Goal: Task Accomplishment & Management: Complete application form

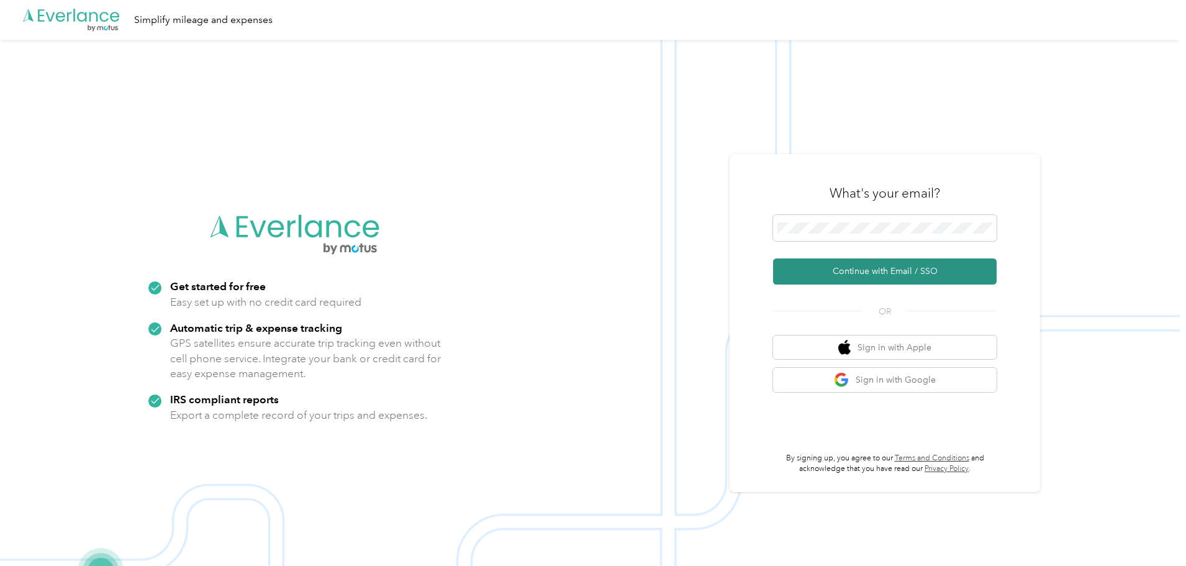
click at [878, 274] on button "Continue with Email / SSO" at bounding box center [884, 271] width 223 height 26
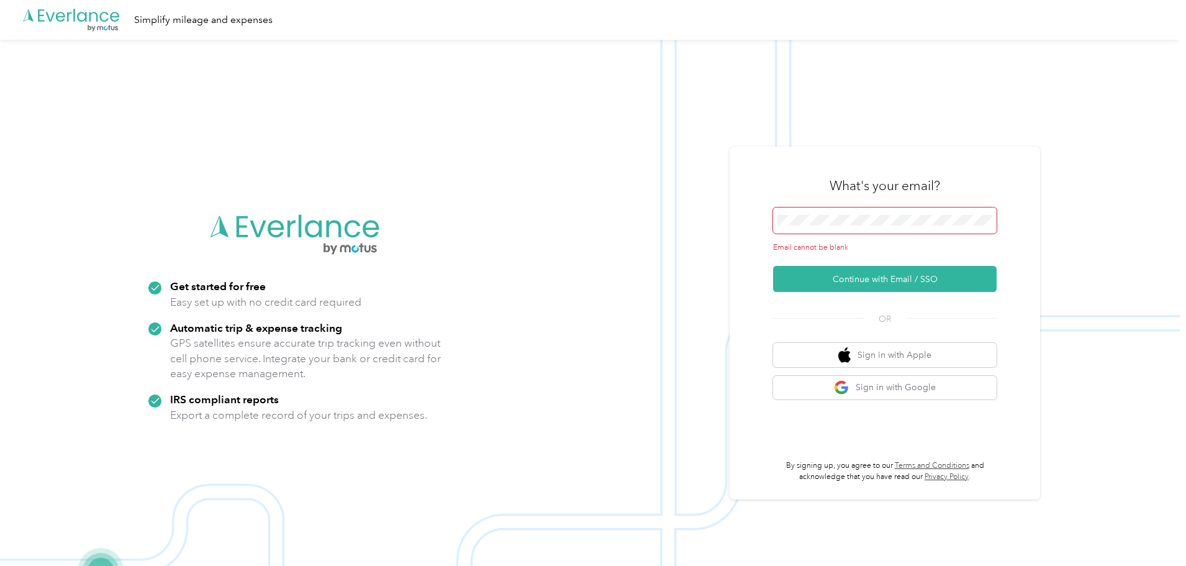
click at [849, 227] on span at bounding box center [884, 220] width 223 height 26
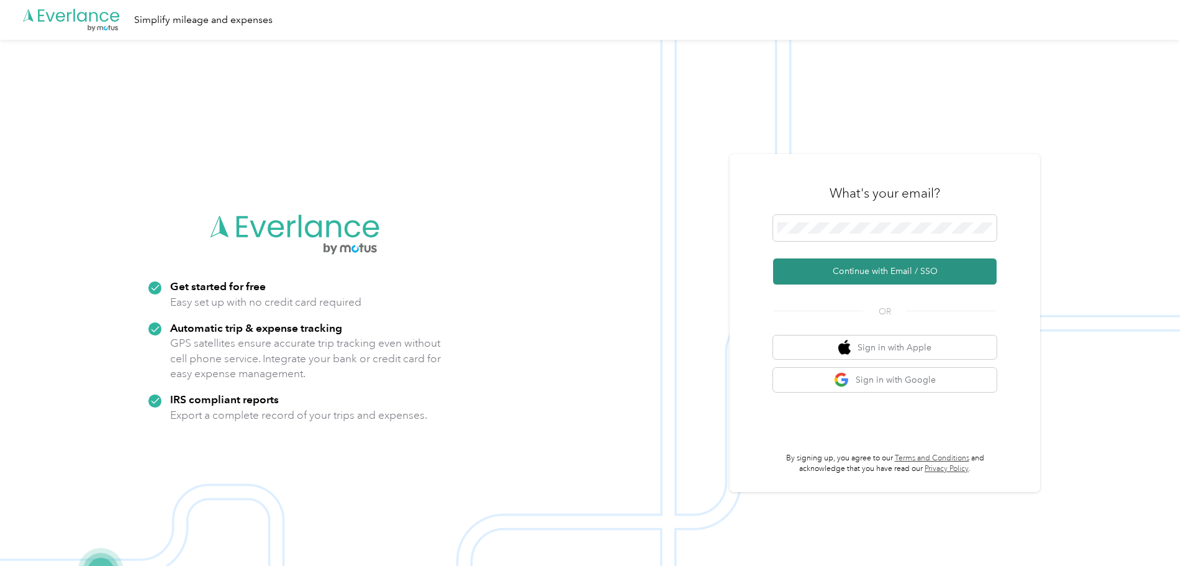
click at [895, 264] on button "Continue with Email / SSO" at bounding box center [884, 271] width 223 height 26
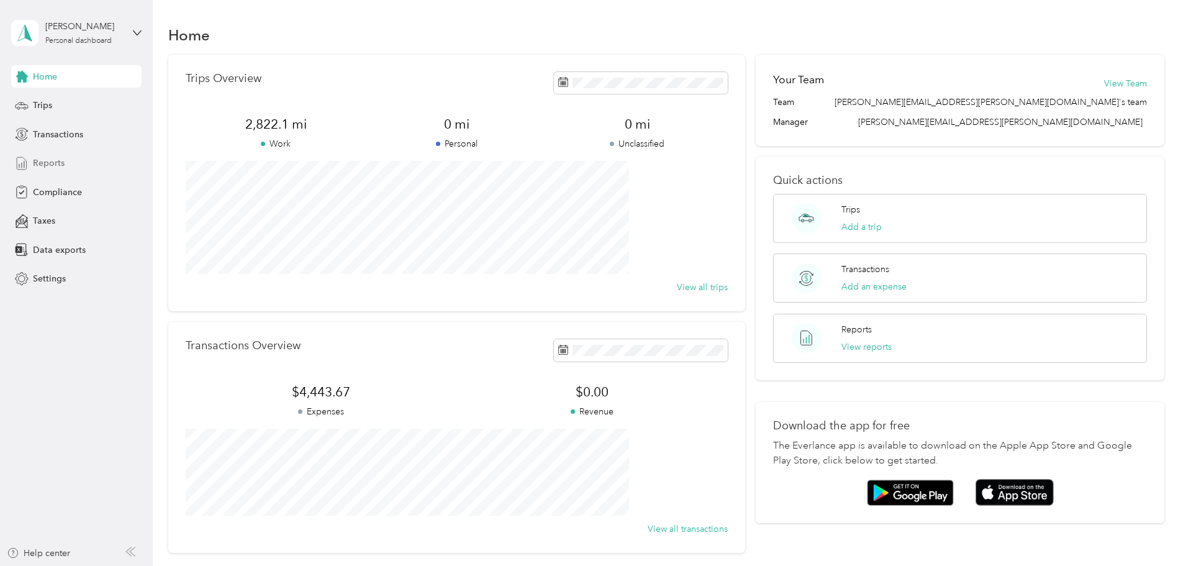
click at [40, 163] on span "Reports" at bounding box center [49, 162] width 32 height 13
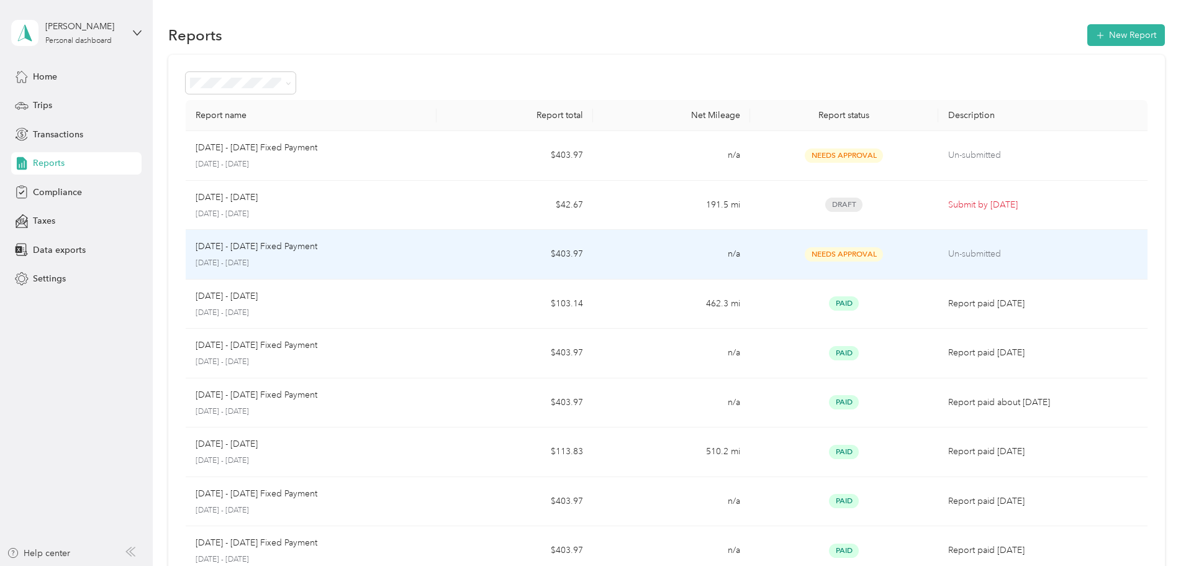
click at [862, 247] on div "Needs Approval" at bounding box center [844, 254] width 168 height 14
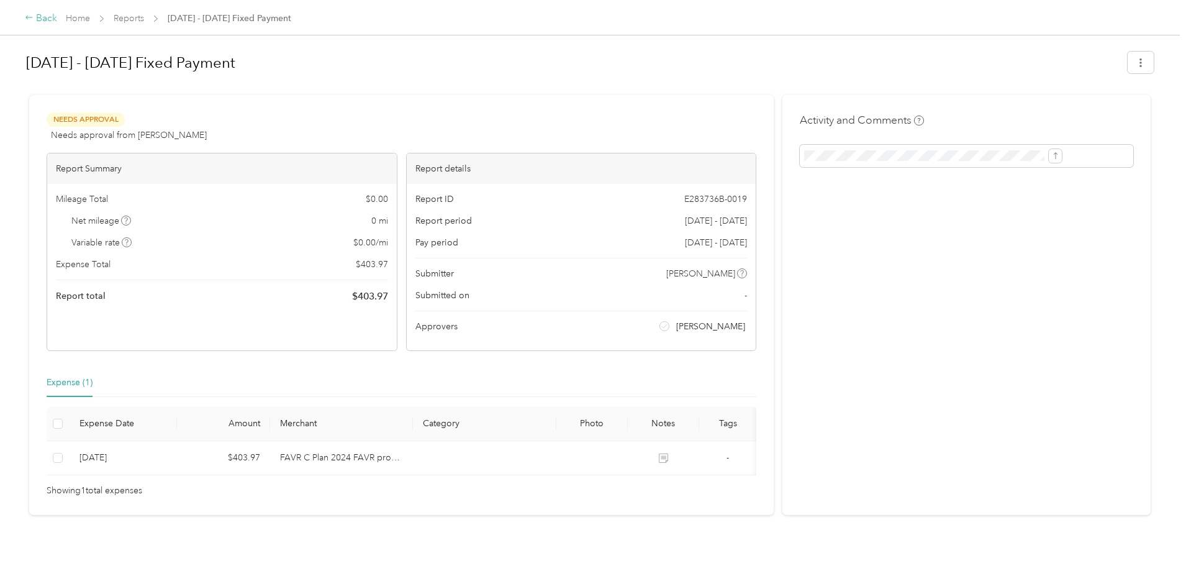
click at [57, 23] on div "Back" at bounding box center [41, 18] width 32 height 15
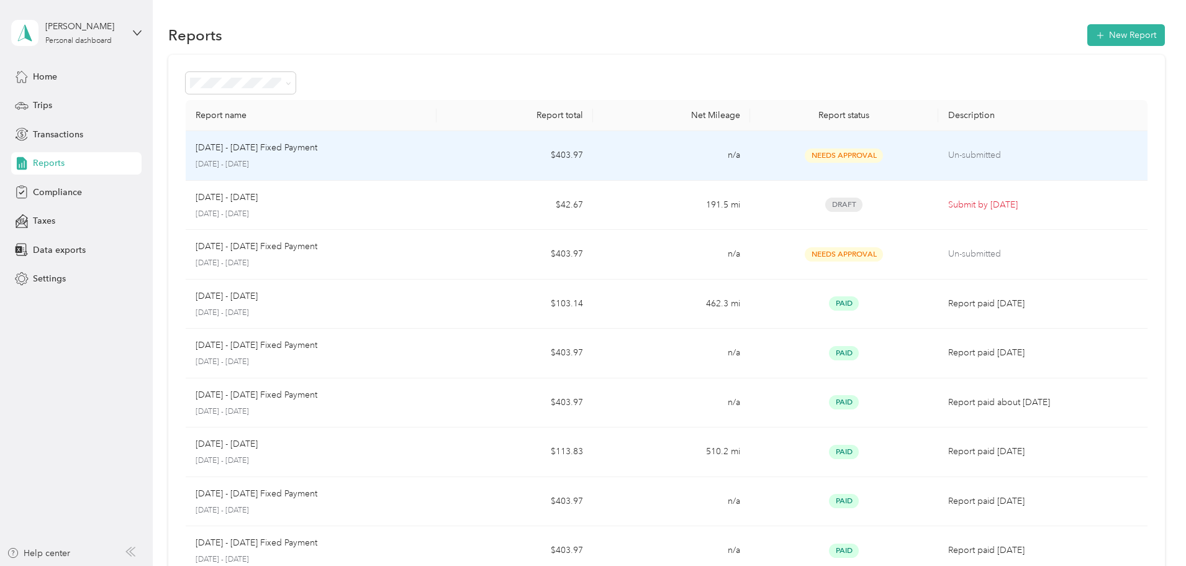
click at [938, 160] on td "Un-submitted" at bounding box center [1042, 156] width 209 height 50
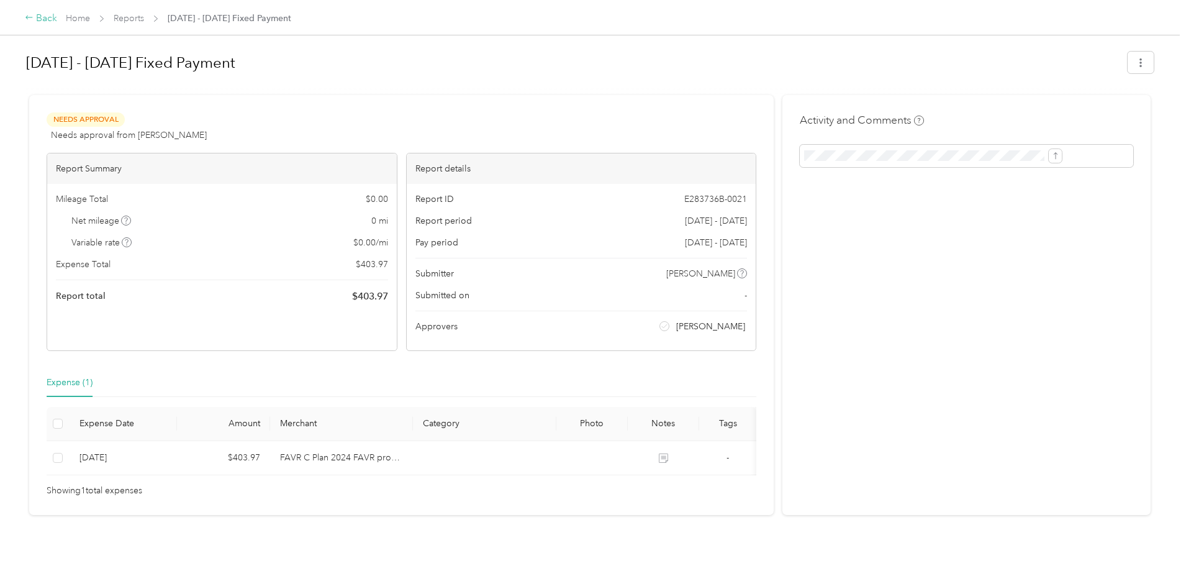
click at [57, 19] on div "Back" at bounding box center [41, 18] width 32 height 15
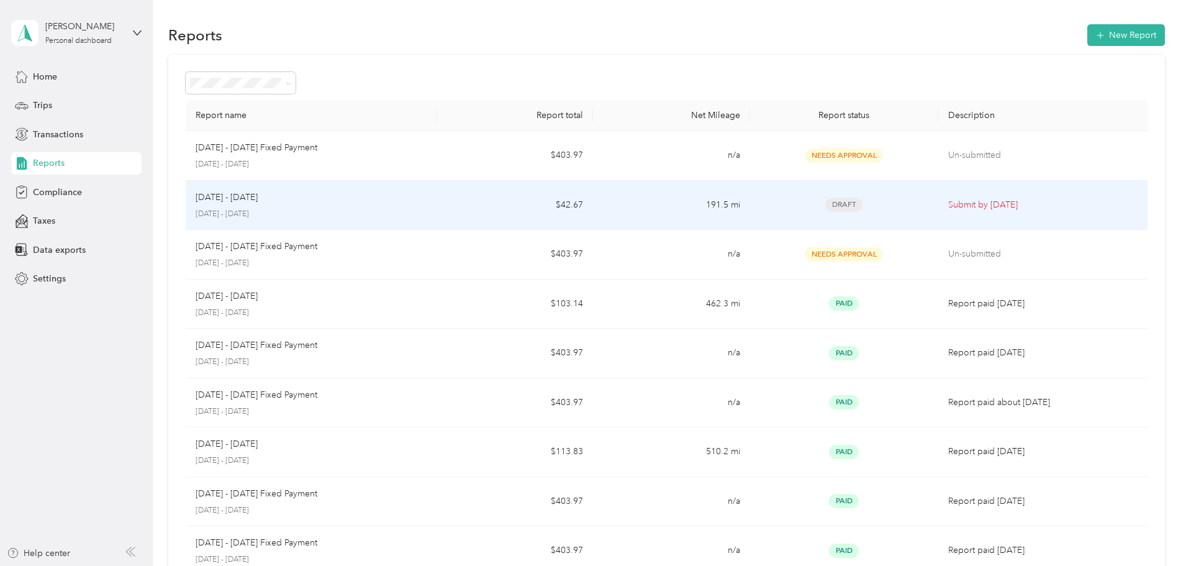
click at [307, 209] on p "[DATE] - [DATE]" at bounding box center [311, 214] width 231 height 11
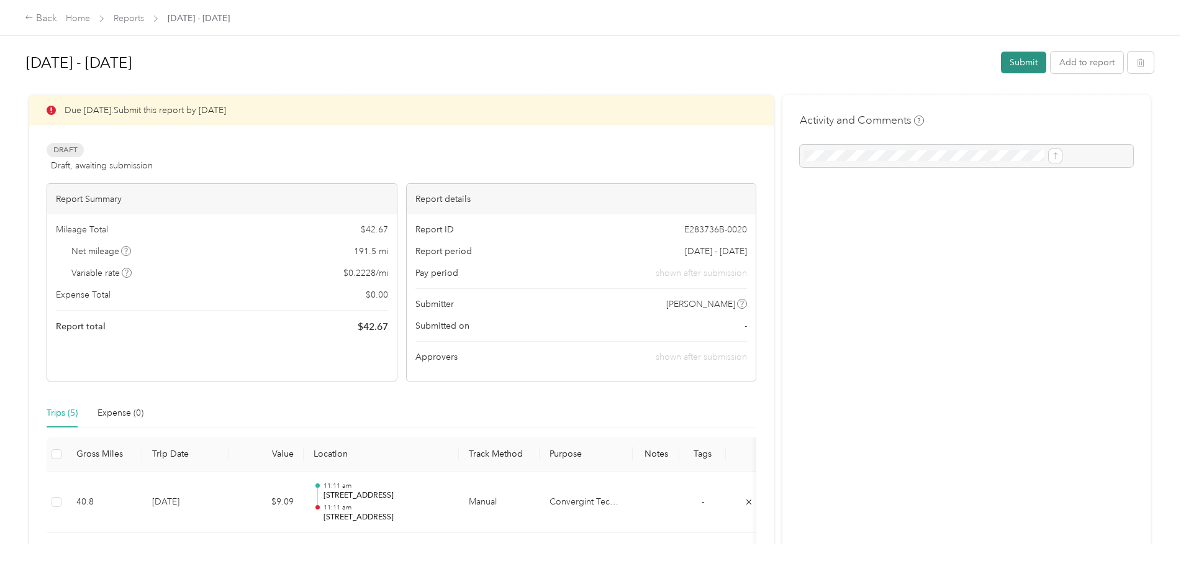
click at [1001, 60] on button "Submit" at bounding box center [1023, 63] width 45 height 22
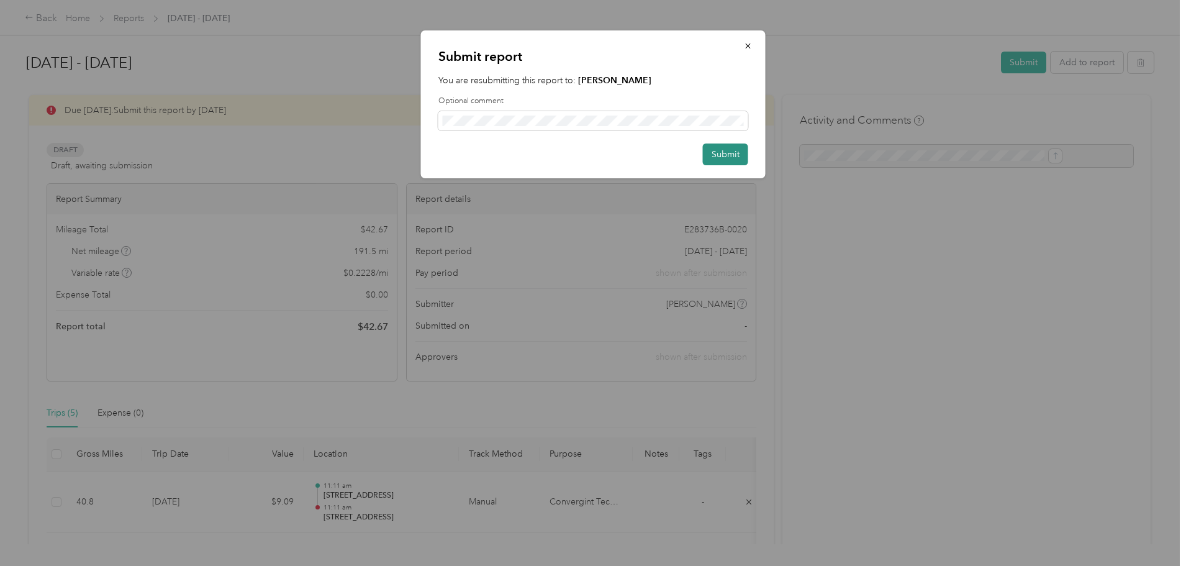
click at [719, 153] on button "Submit" at bounding box center [725, 154] width 45 height 22
